Goal: Information Seeking & Learning: Learn about a topic

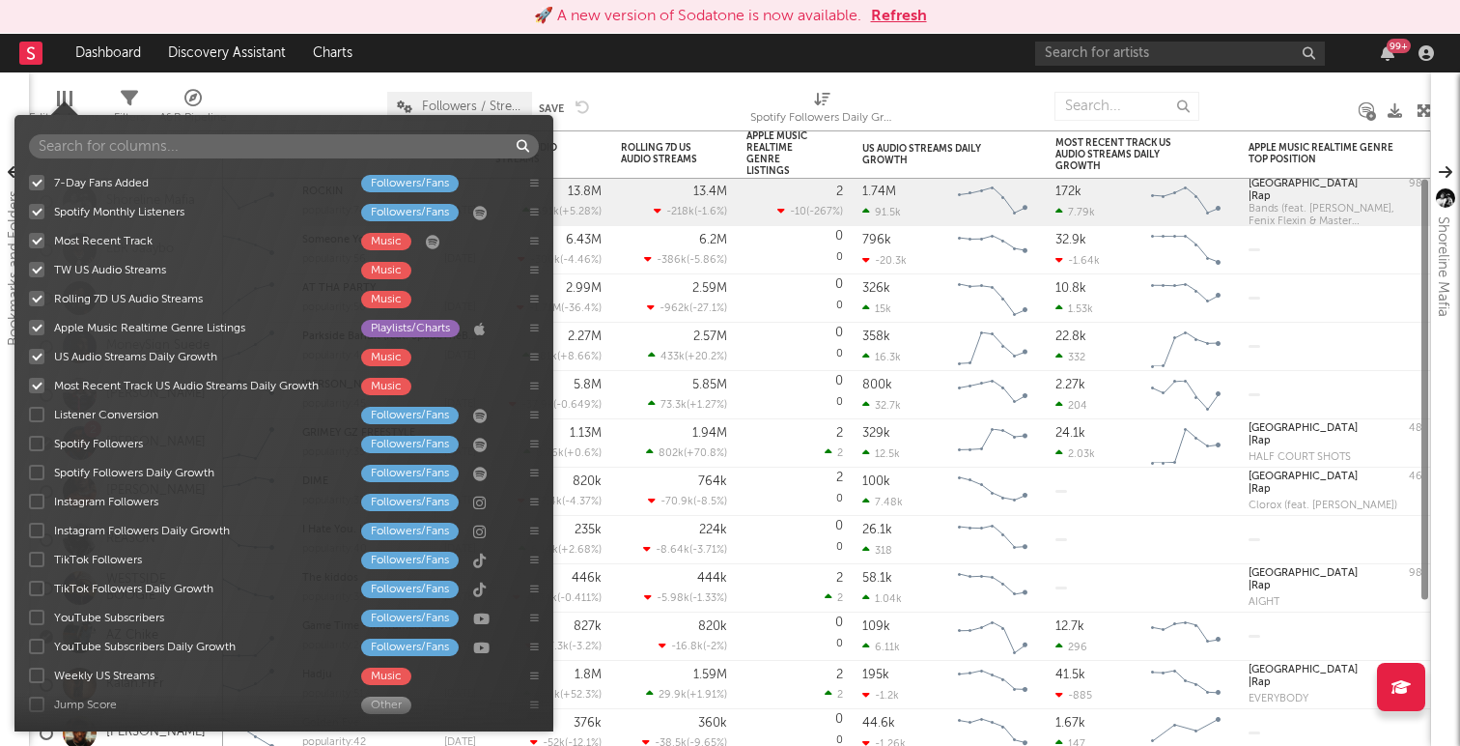
scroll to position [285, 0]
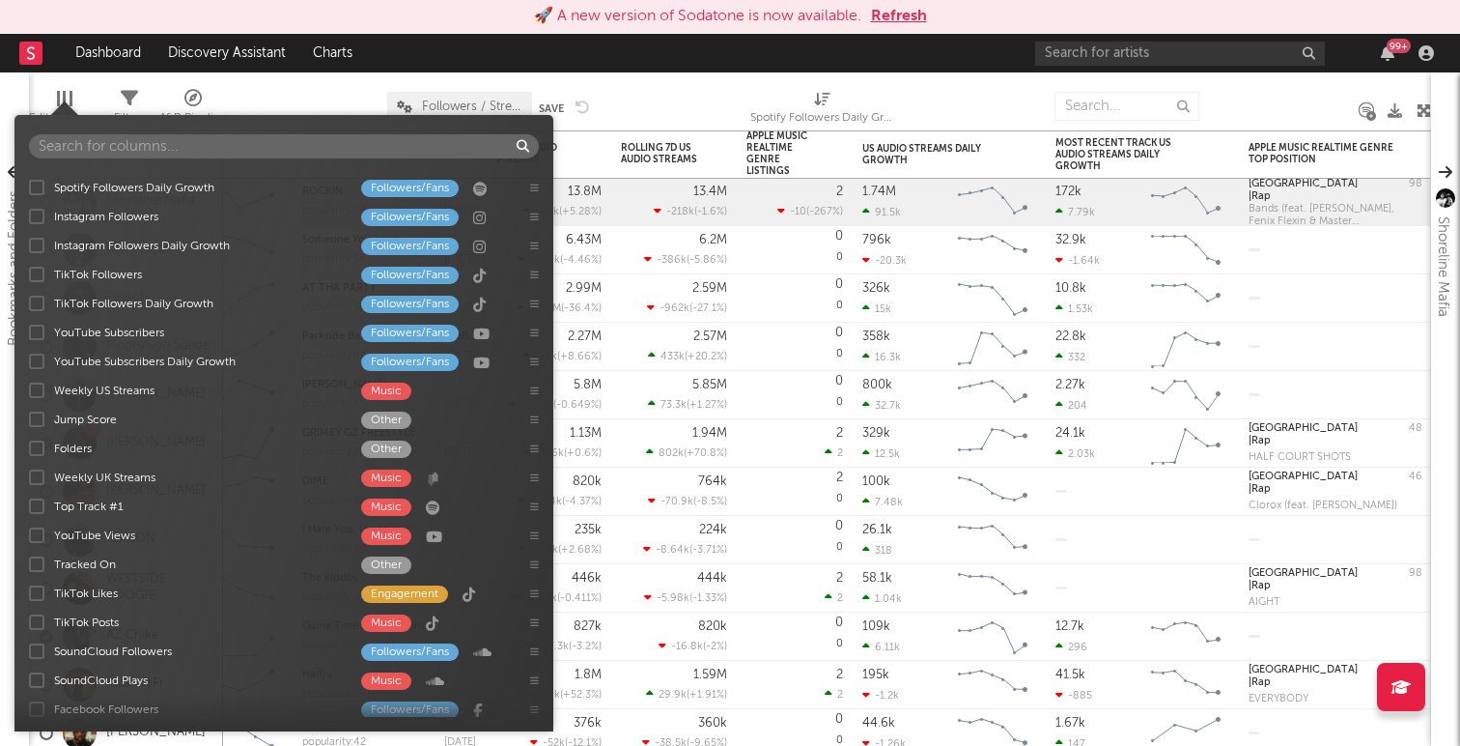
click at [899, 27] on button "Refresh" at bounding box center [899, 16] width 56 height 23
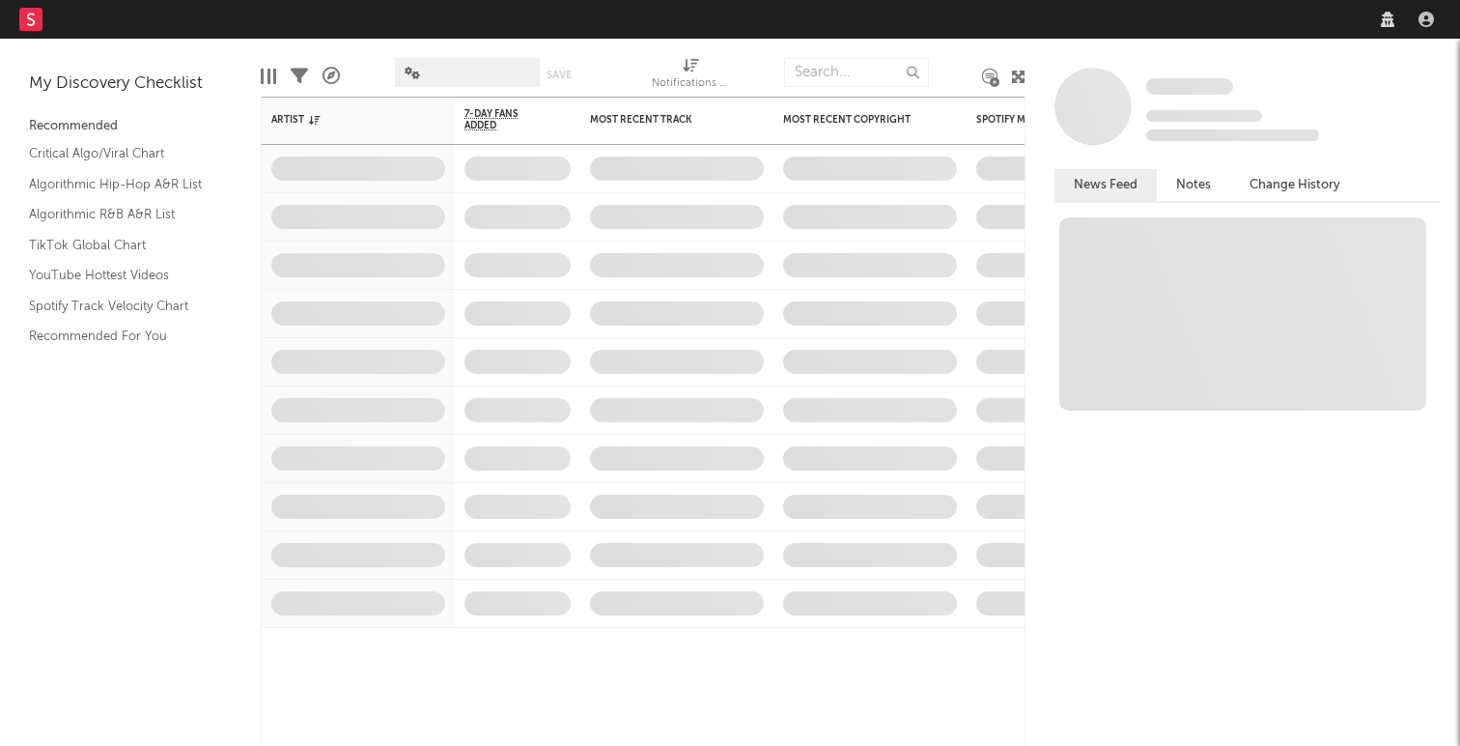
select select "recorded_music"
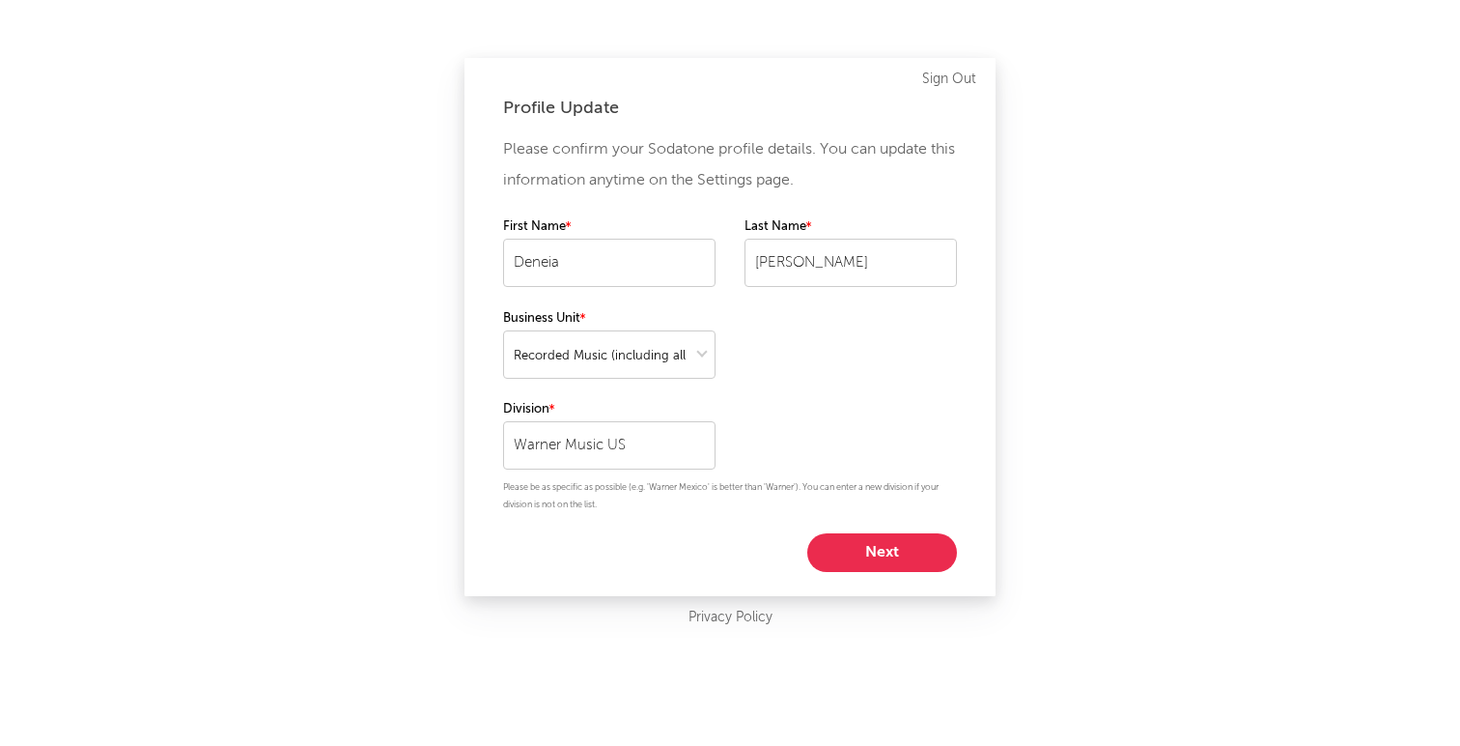
click at [865, 556] on button "Next" at bounding box center [882, 552] width 150 height 39
select select "marketing"
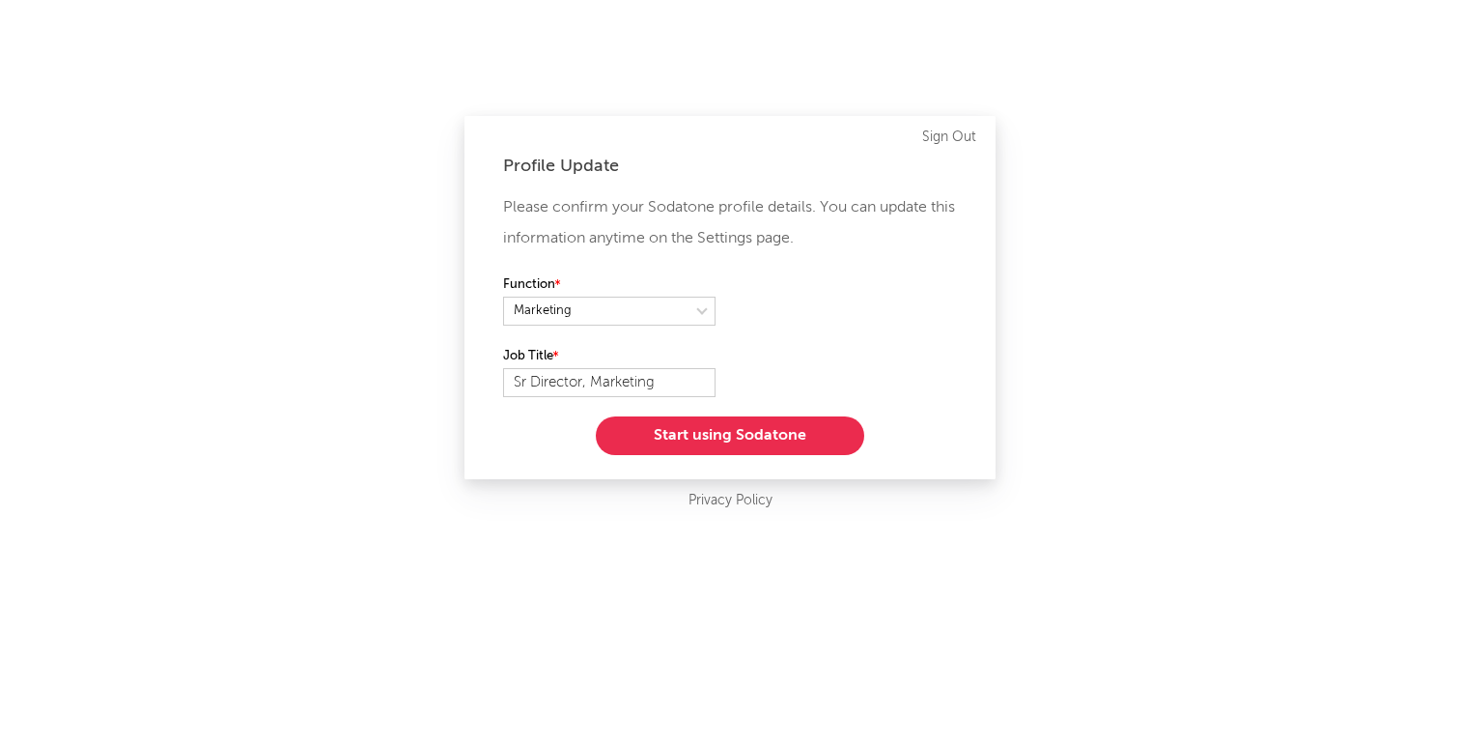
click at [754, 440] on button "Start using Sodatone" at bounding box center [730, 435] width 268 height 39
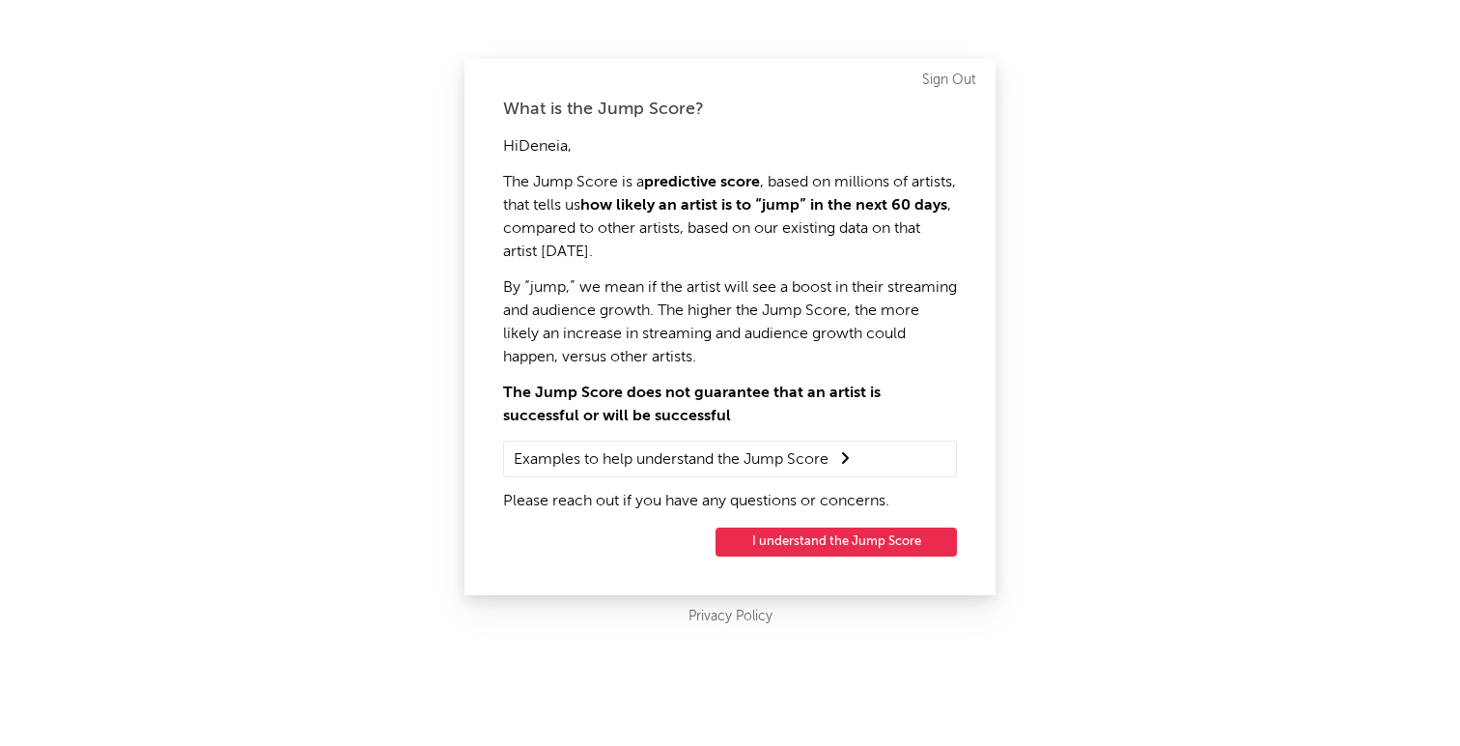
click at [760, 465] on summary "Examples to help understand the Jump Score" at bounding box center [730, 458] width 433 height 25
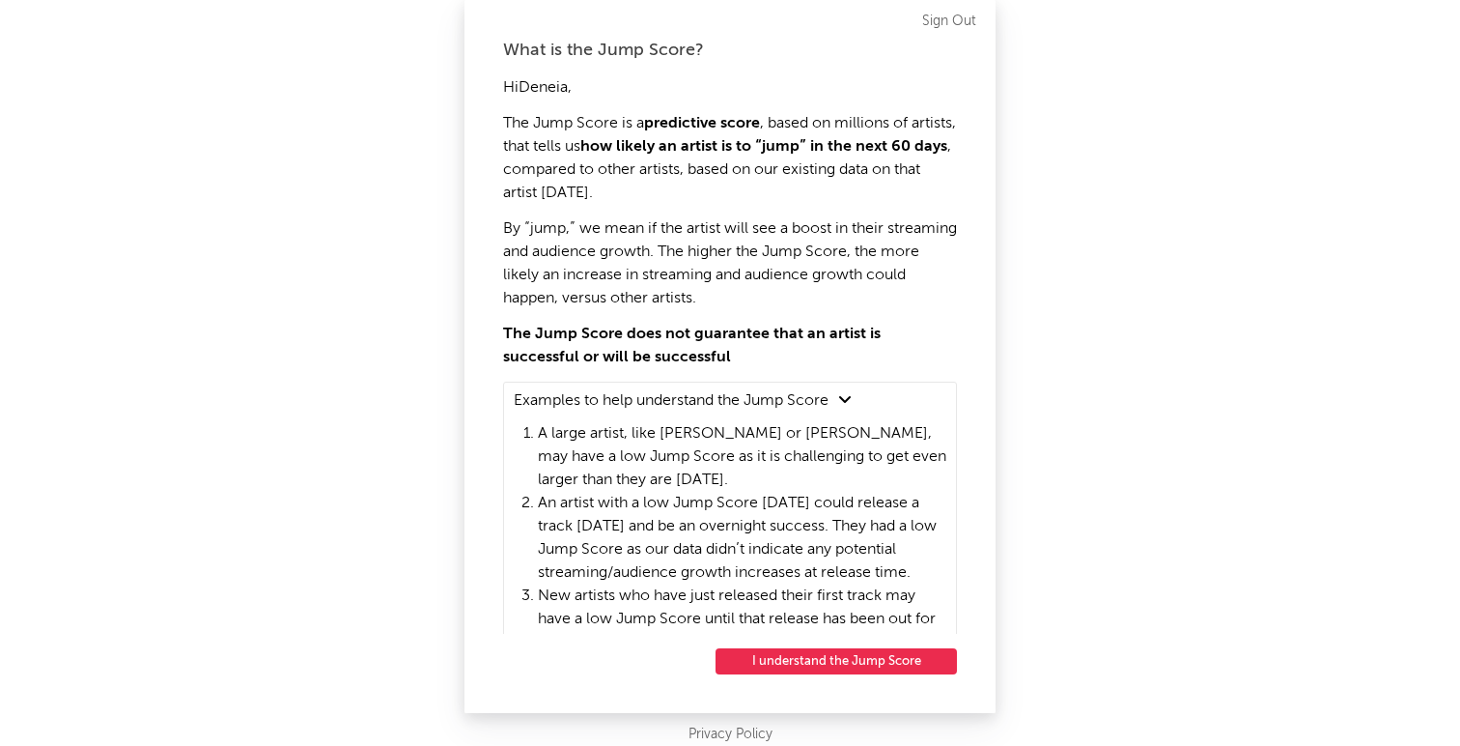
scroll to position [61, 0]
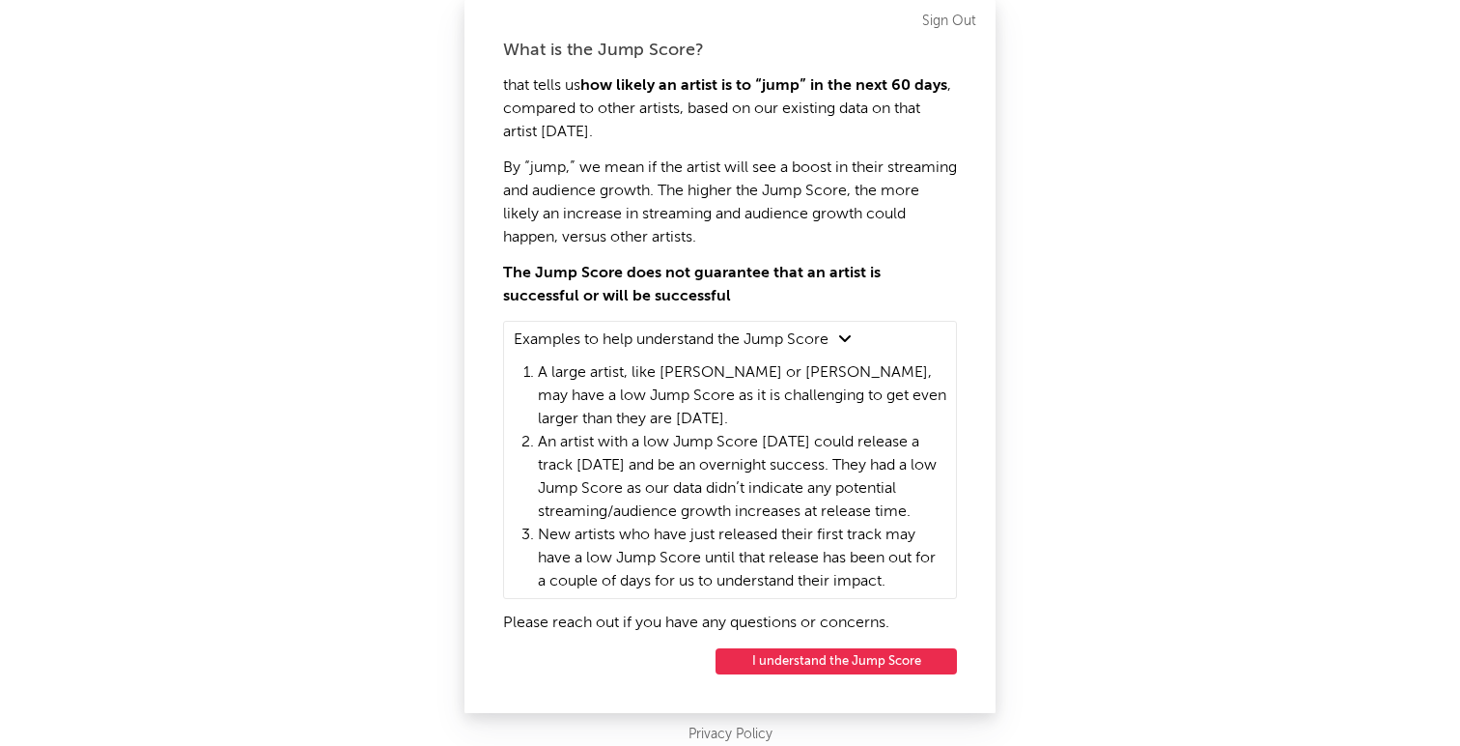
click at [773, 665] on button "I understand the Jump Score" at bounding box center [836, 661] width 241 height 26
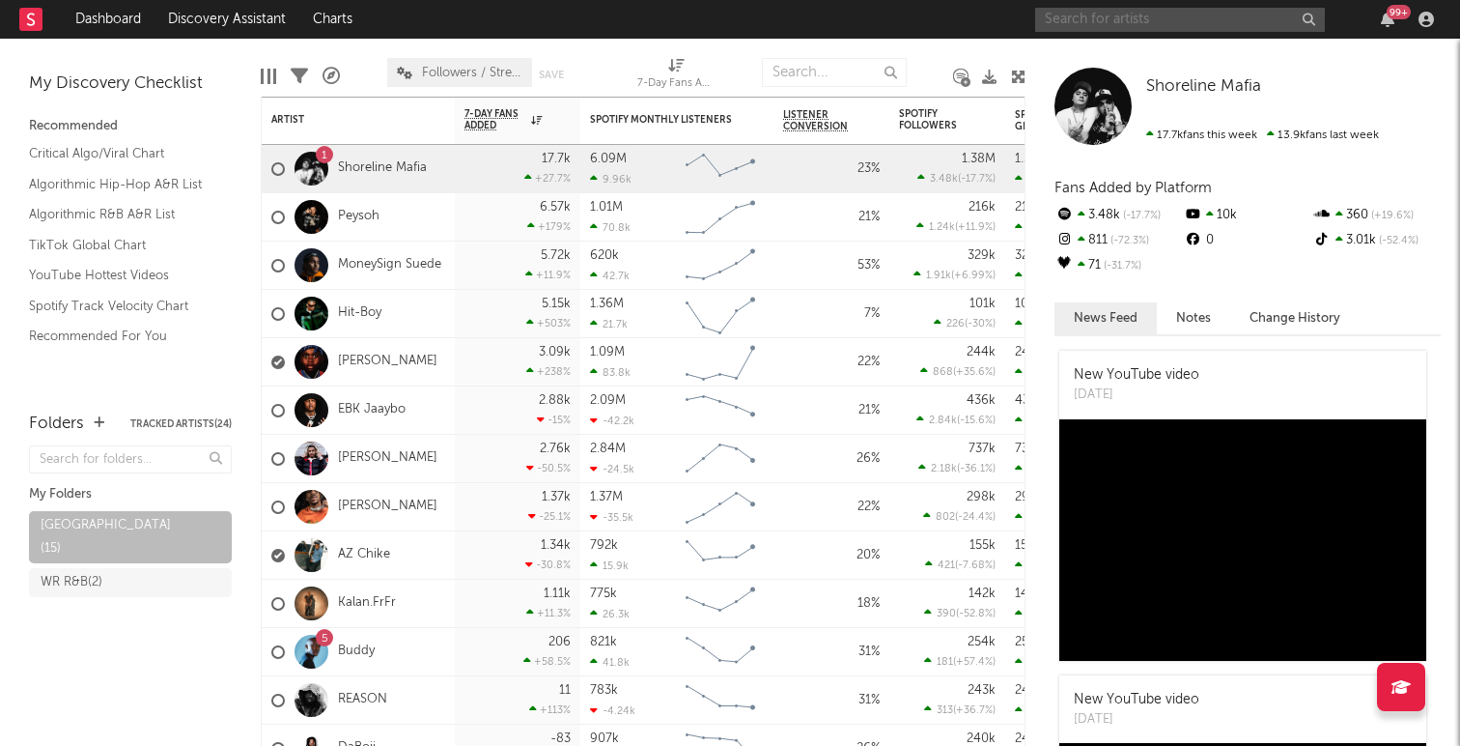
click at [1099, 27] on input "text" at bounding box center [1180, 20] width 290 height 24
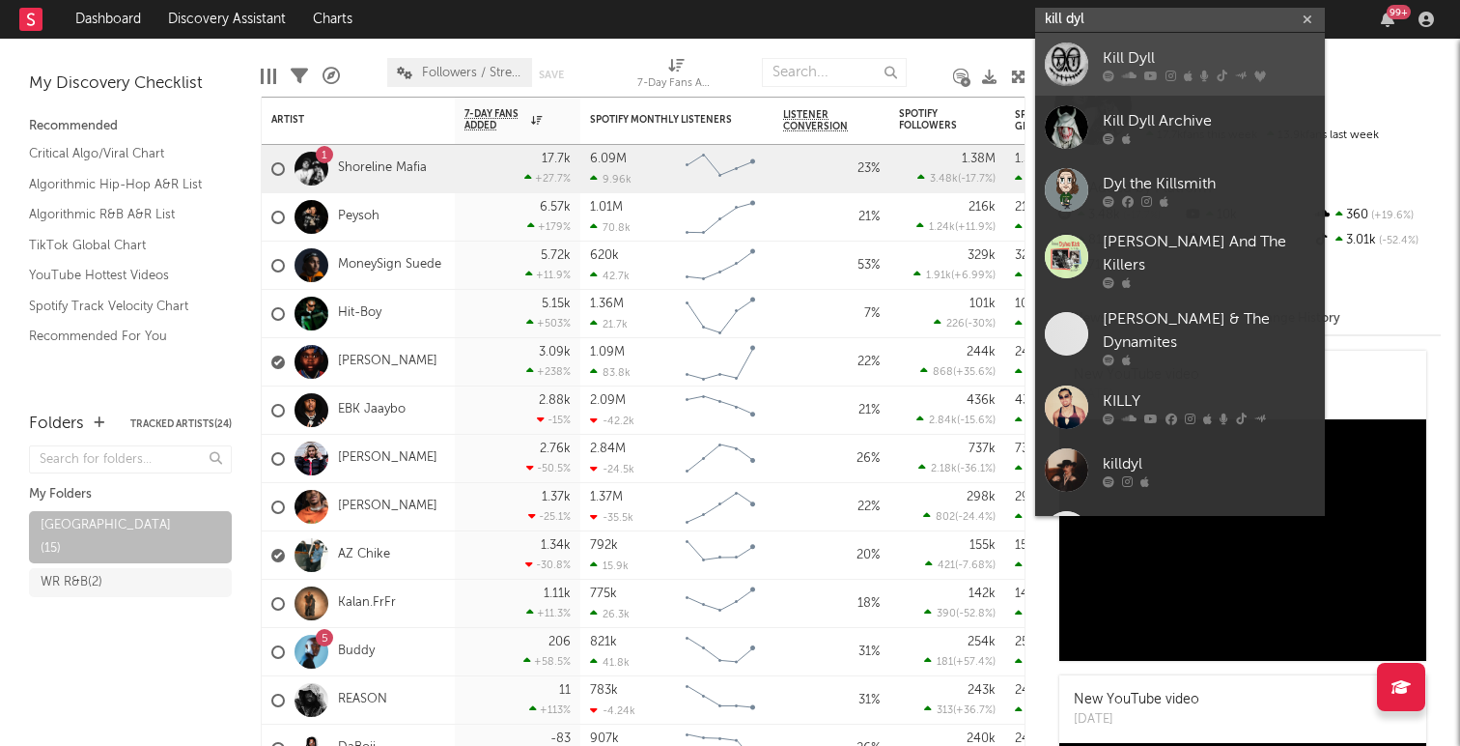
type input "kill dyl"
click at [1142, 51] on div "Kill Dyll" at bounding box center [1209, 57] width 212 height 23
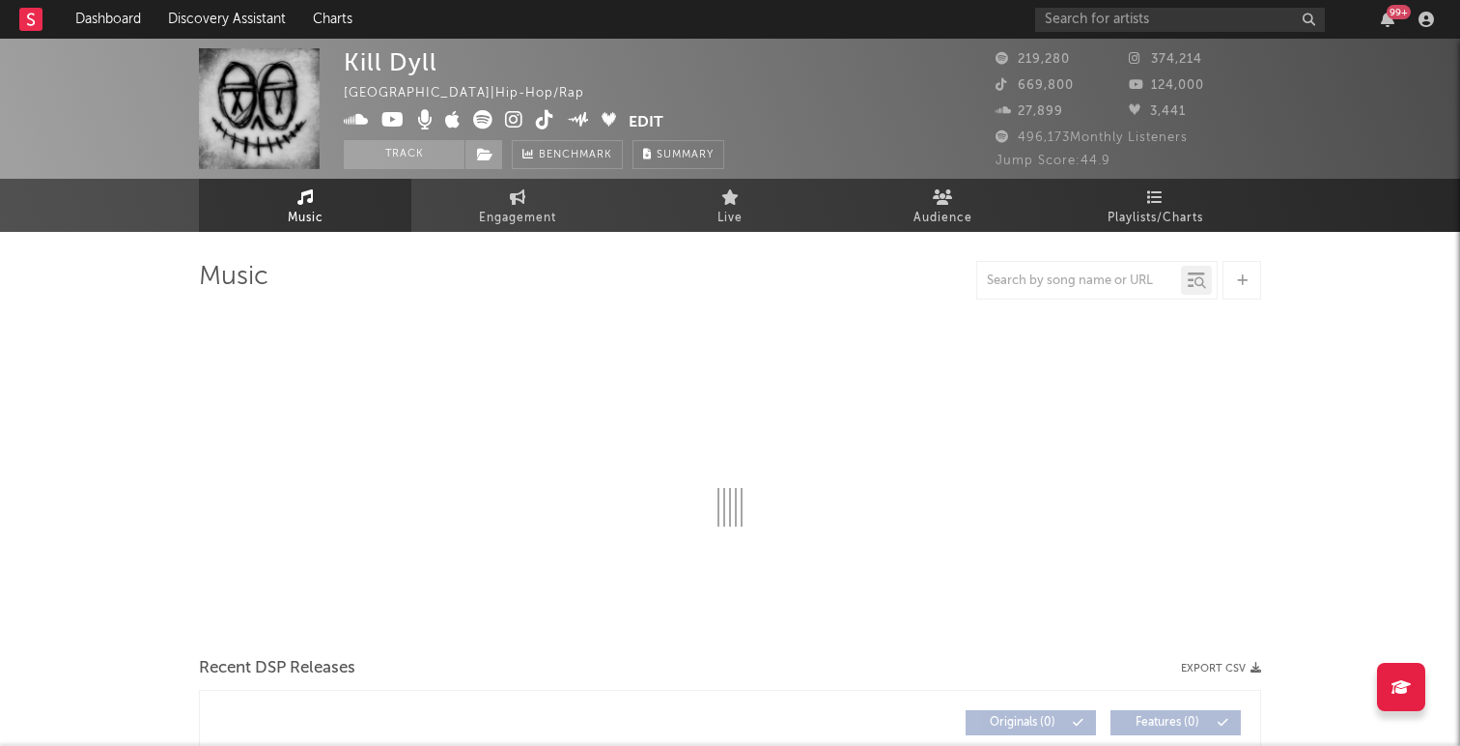
select select "6m"
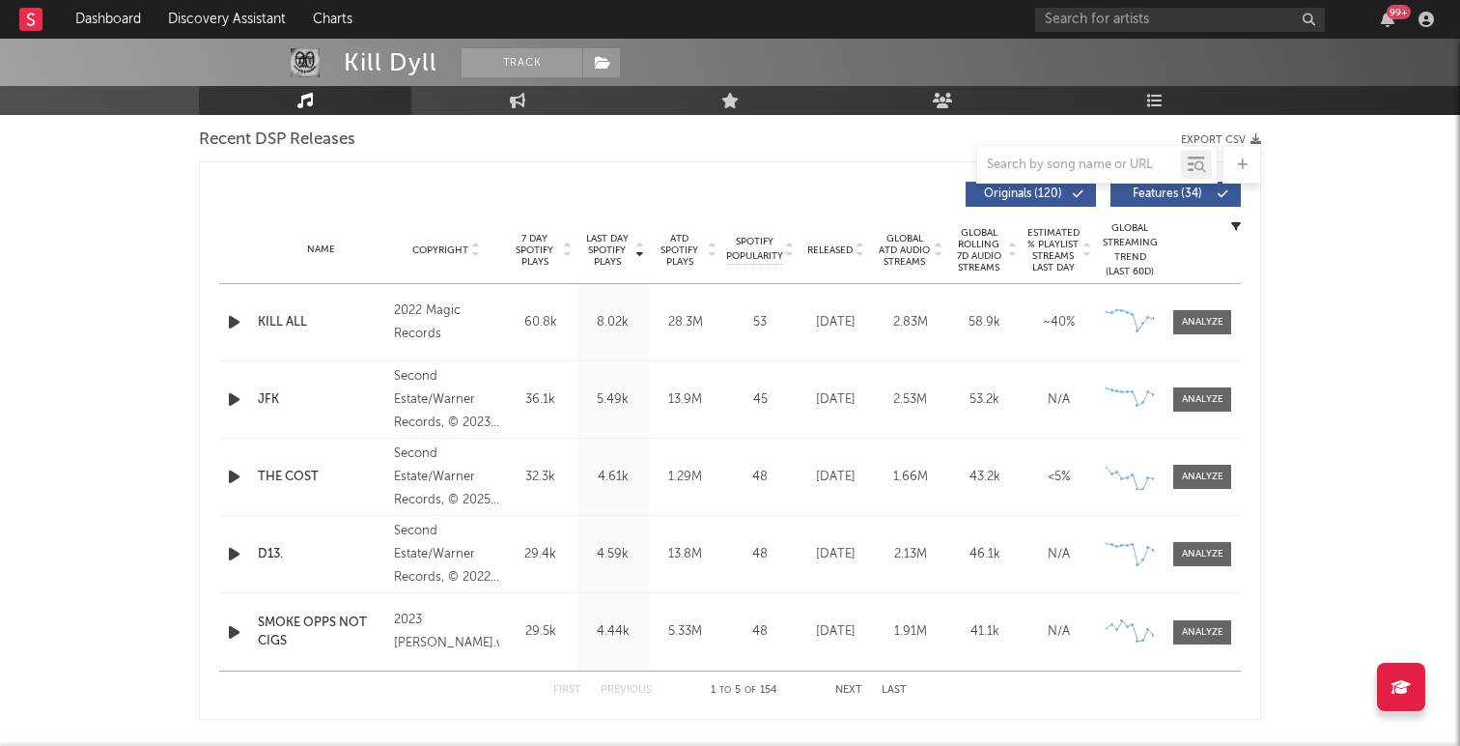
scroll to position [680, 0]
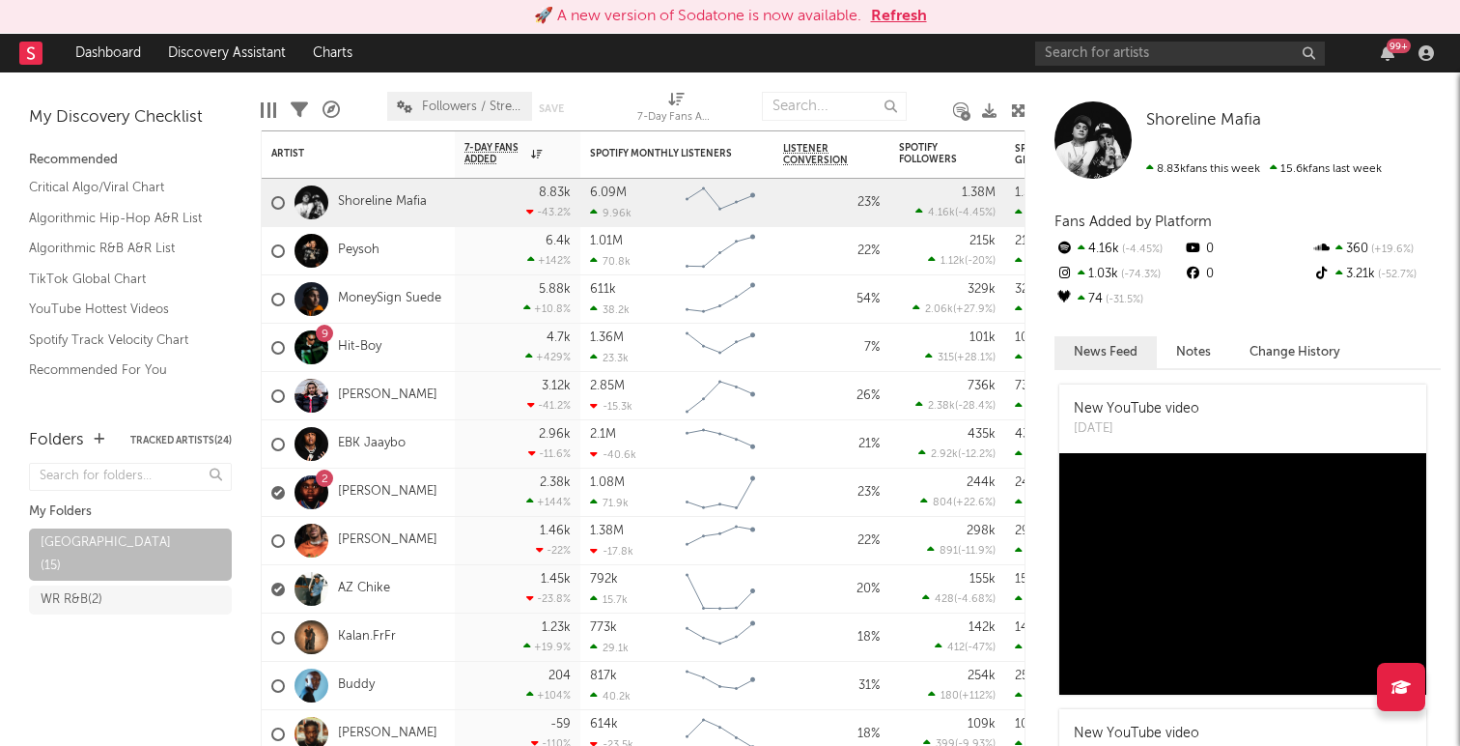
click at [905, 21] on button "Refresh" at bounding box center [899, 16] width 56 height 23
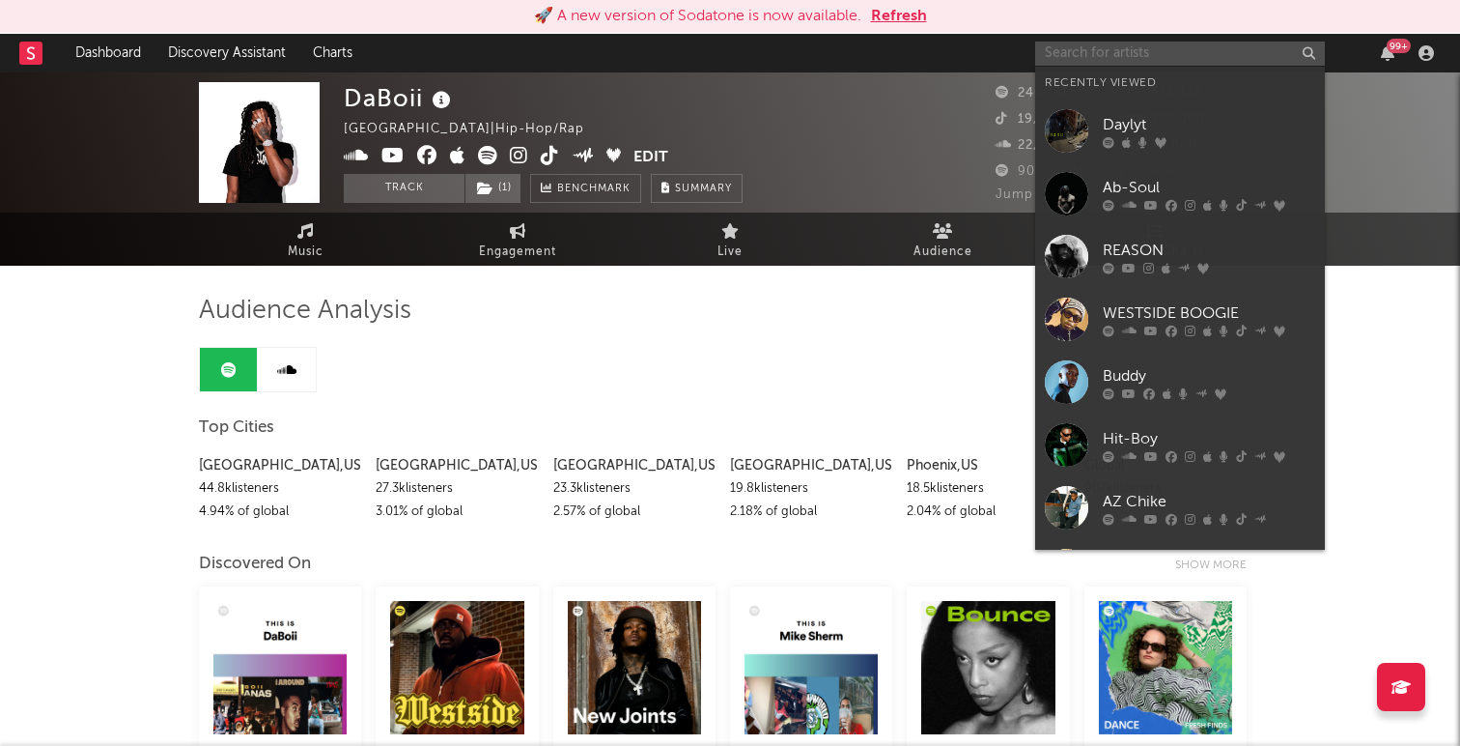
click at [1081, 47] on input "text" at bounding box center [1180, 54] width 290 height 24
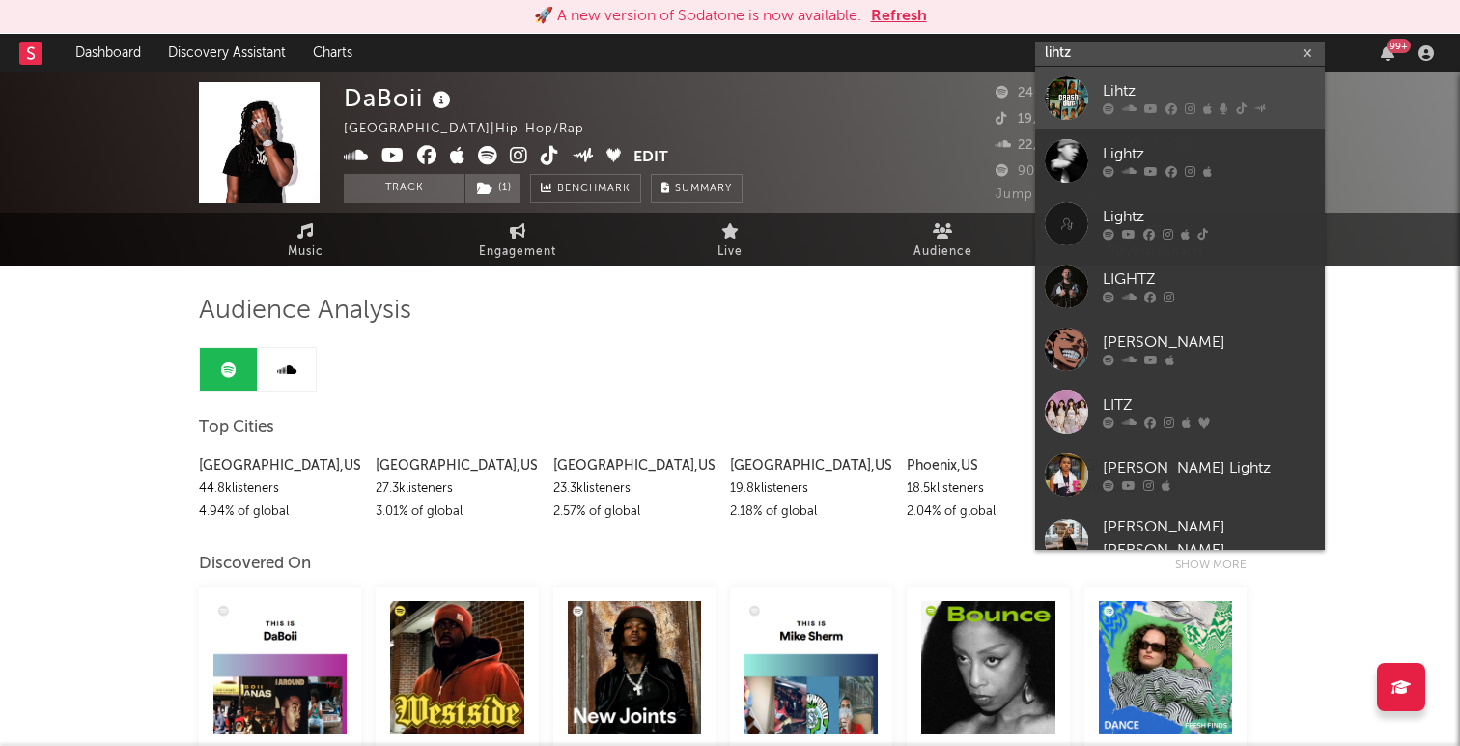
type input "lihtz"
click at [1125, 91] on div "Lihtz" at bounding box center [1209, 91] width 212 height 23
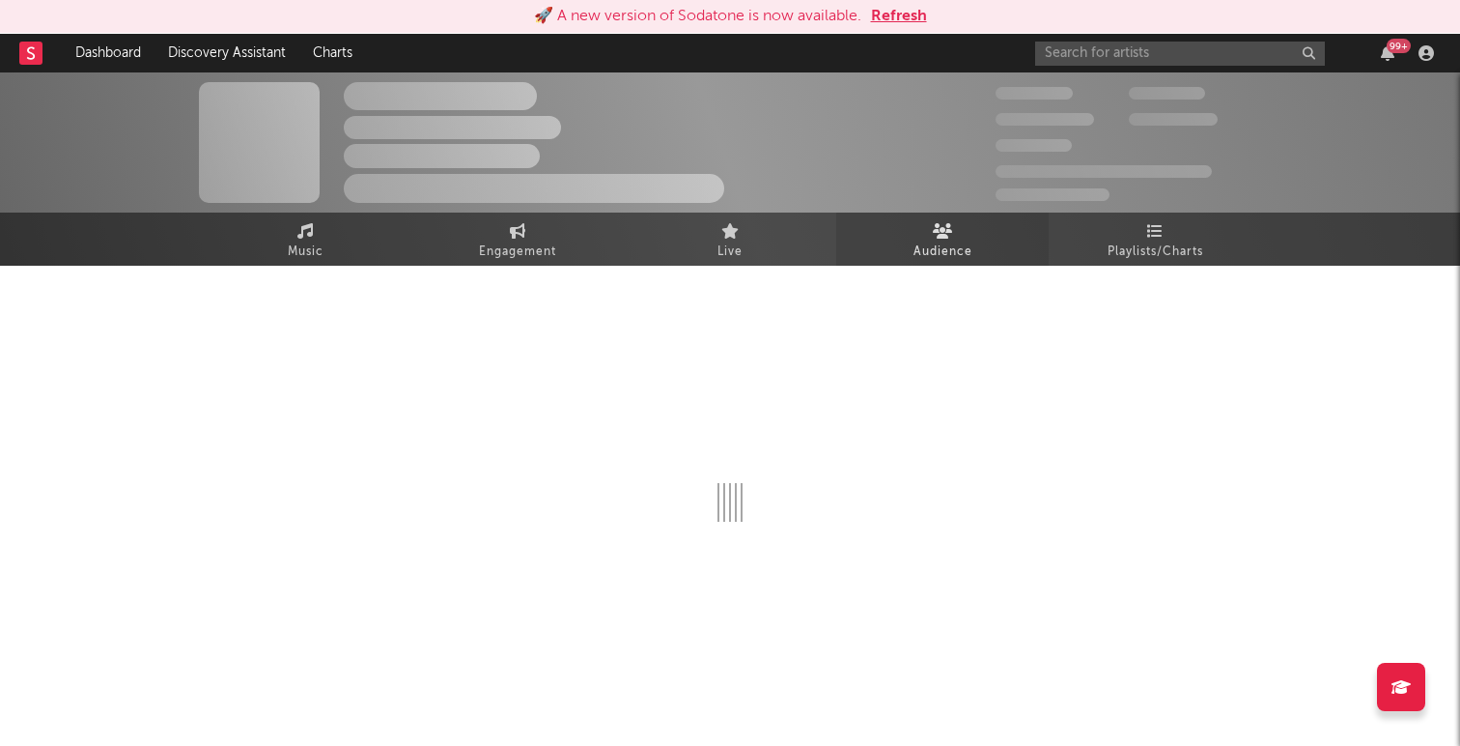
select select "6m"
